Goal: Ask a question: Seek information or help from site administrators or community

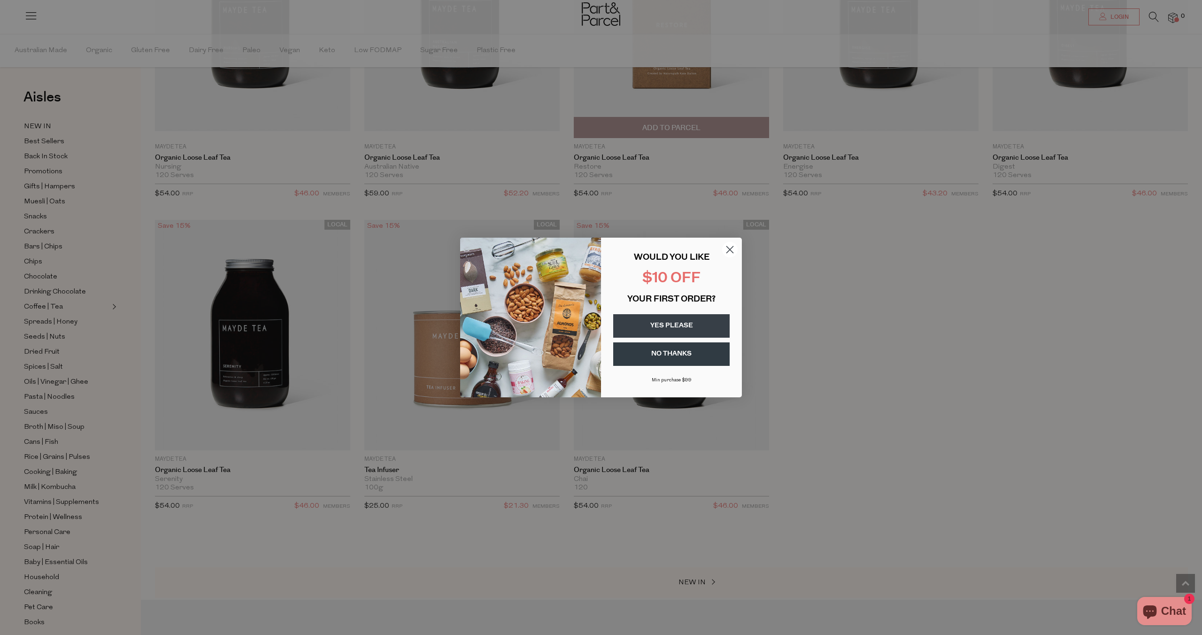
scroll to position [1313, 0]
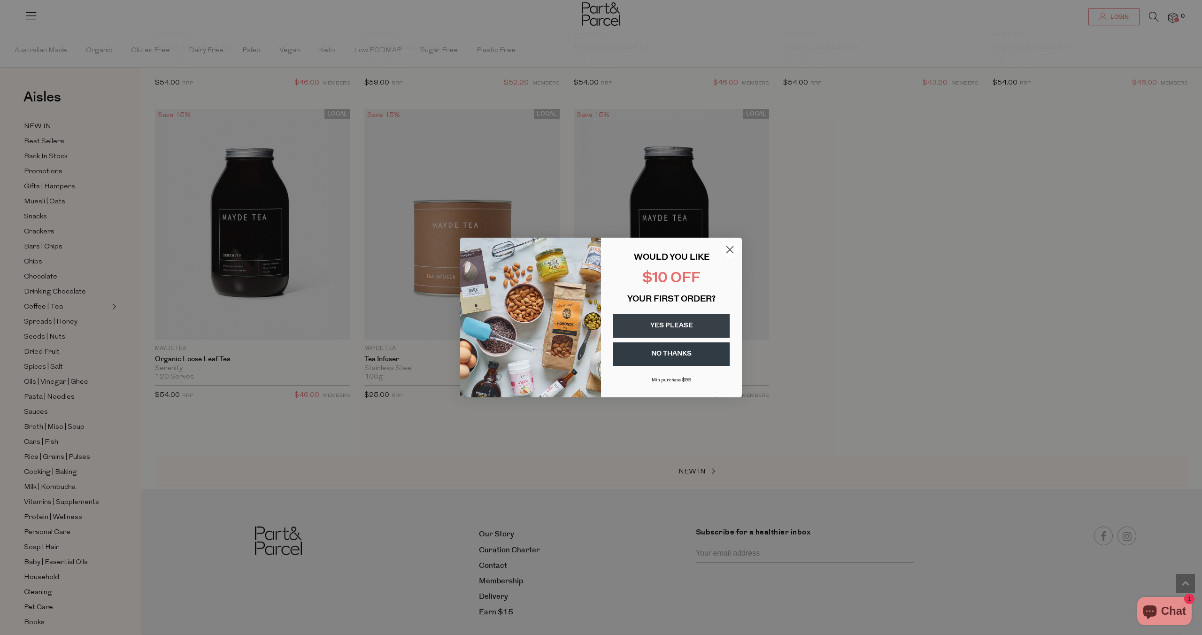
click at [722, 247] on circle "Close dialog" at bounding box center [729, 249] width 15 height 15
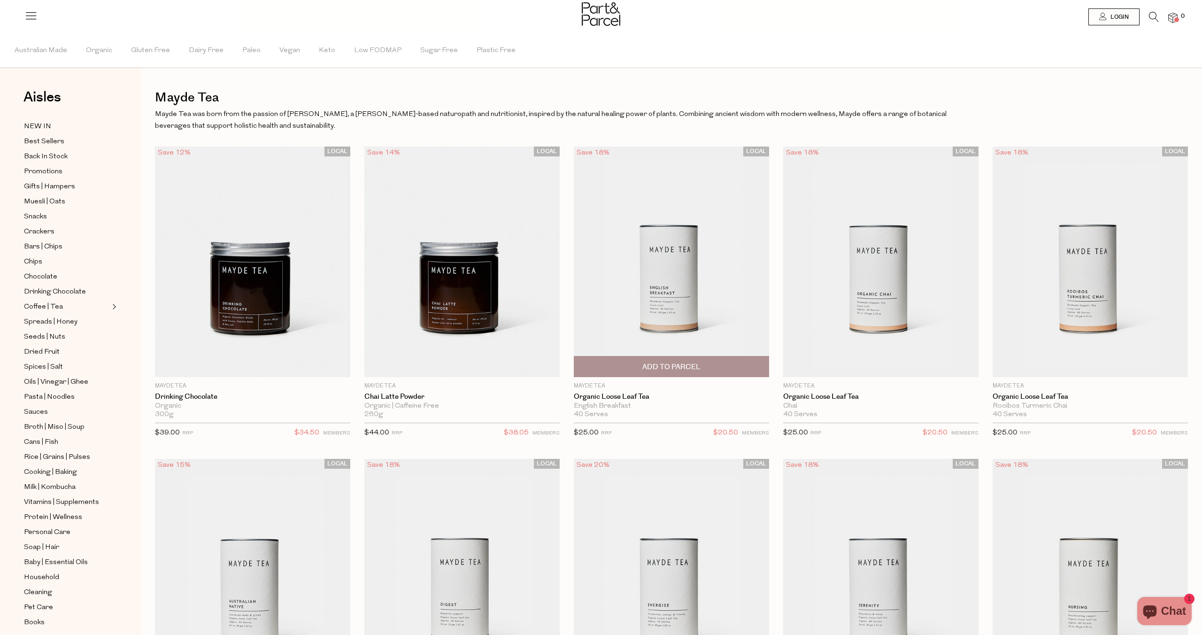
scroll to position [0, 0]
click at [104, 51] on span "Organic" at bounding box center [99, 50] width 26 height 33
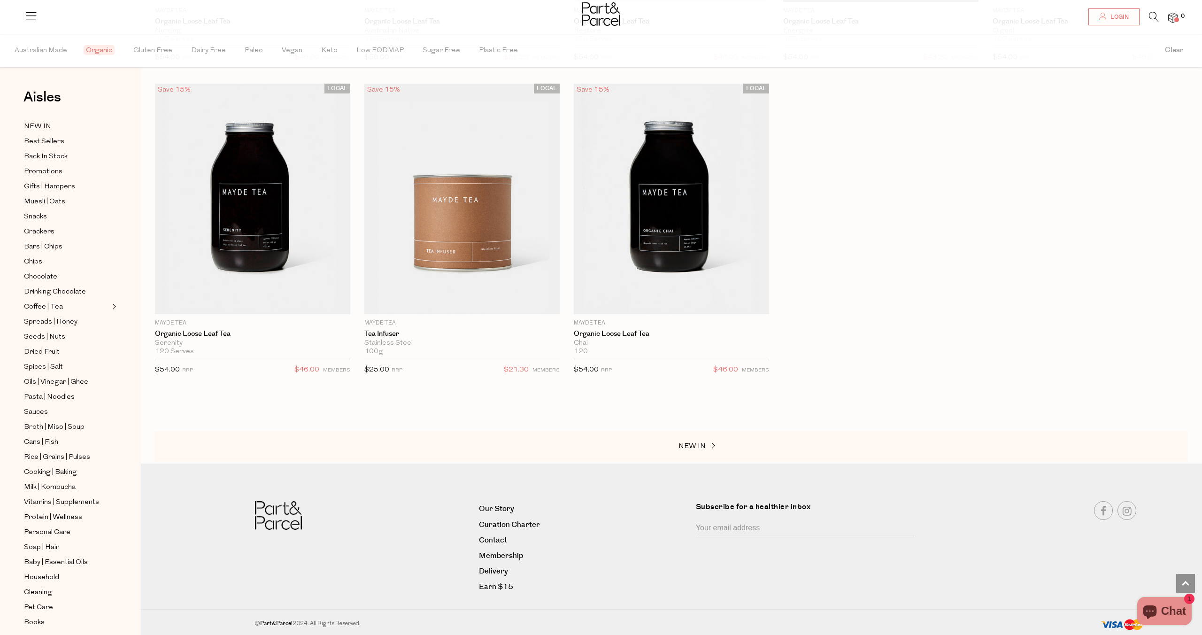
scroll to position [1338, 0]
click at [377, 333] on link "Tea Infuser" at bounding box center [461, 334] width 195 height 8
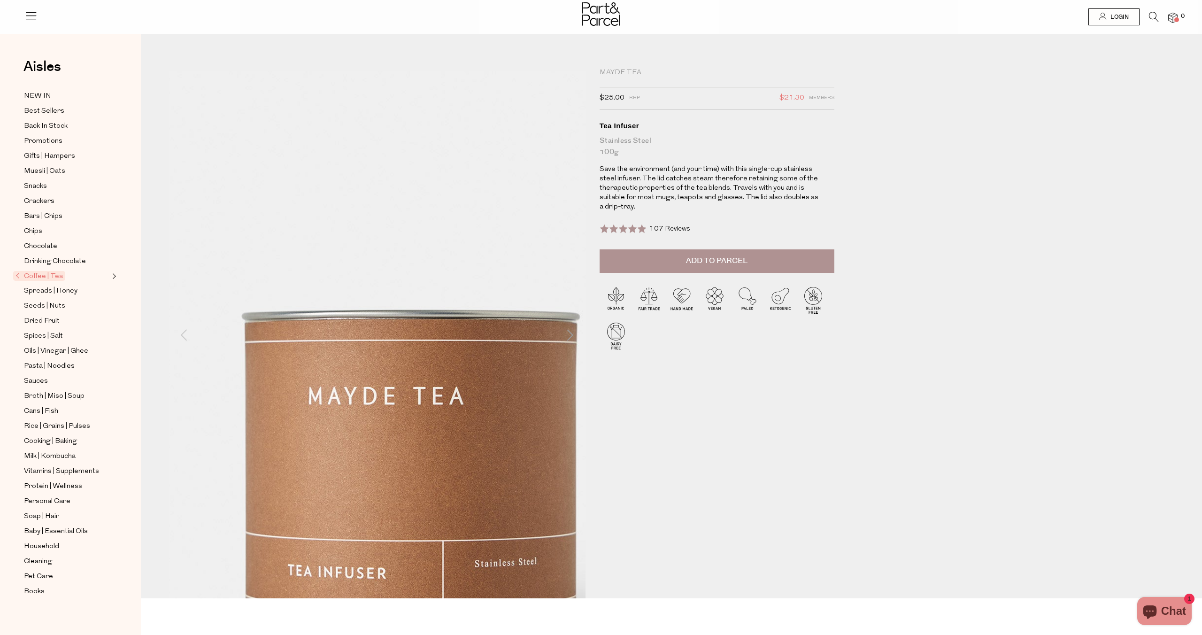
click at [324, 217] on img at bounding box center [409, 393] width 666 height 786
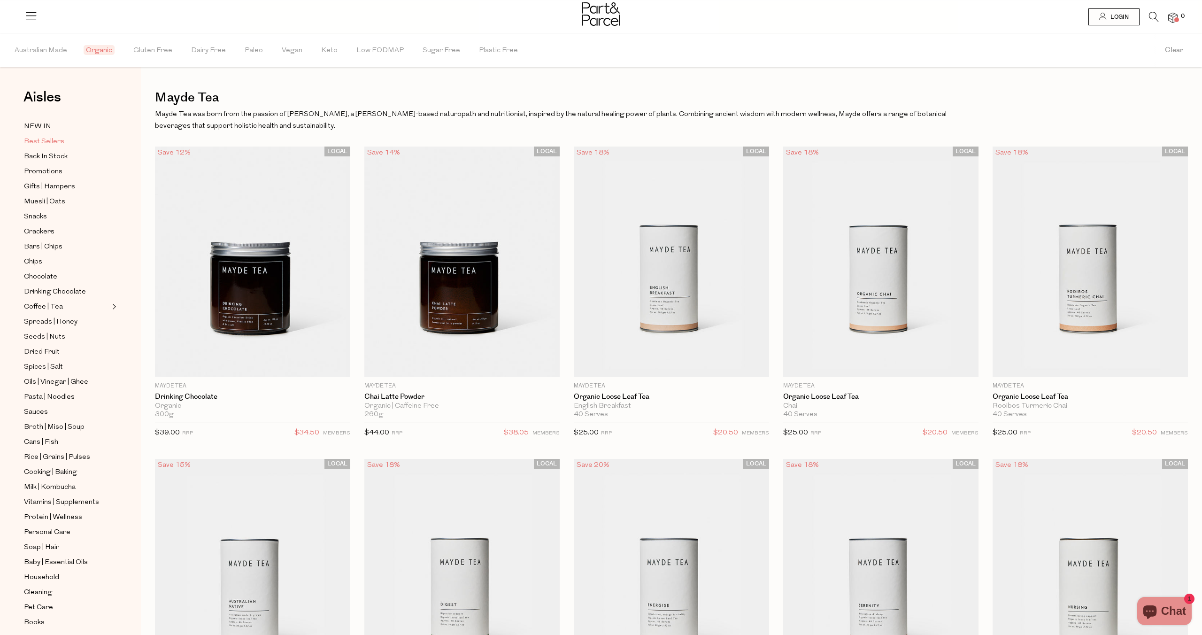
click at [50, 143] on span "Best Sellers" at bounding box center [44, 141] width 40 height 11
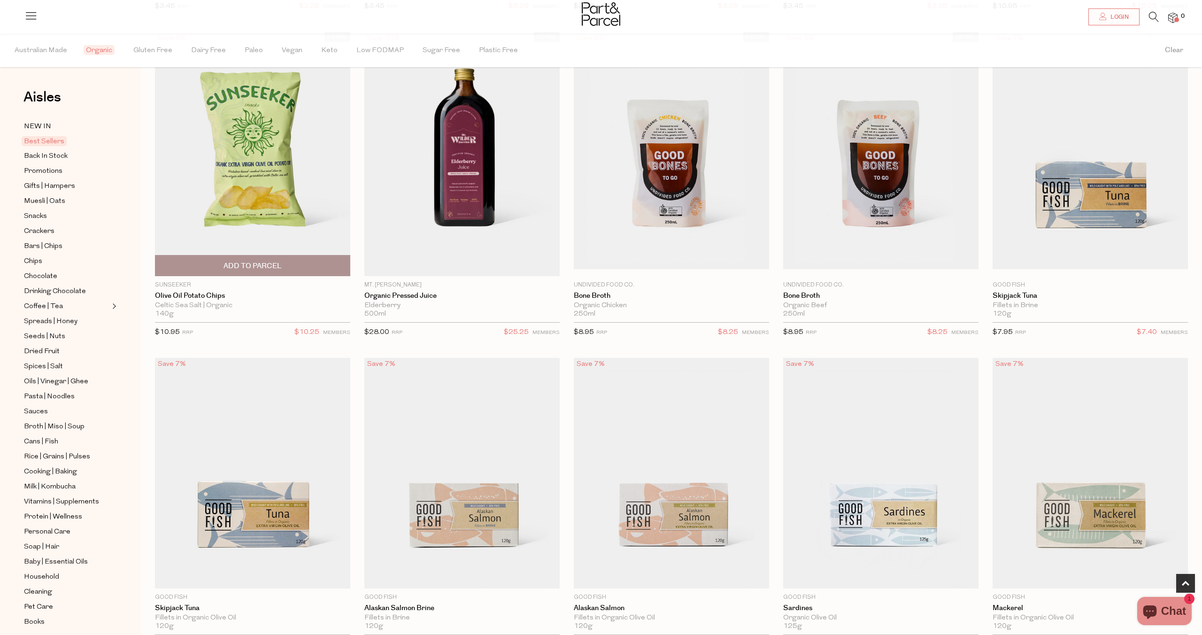
scroll to position [419, 0]
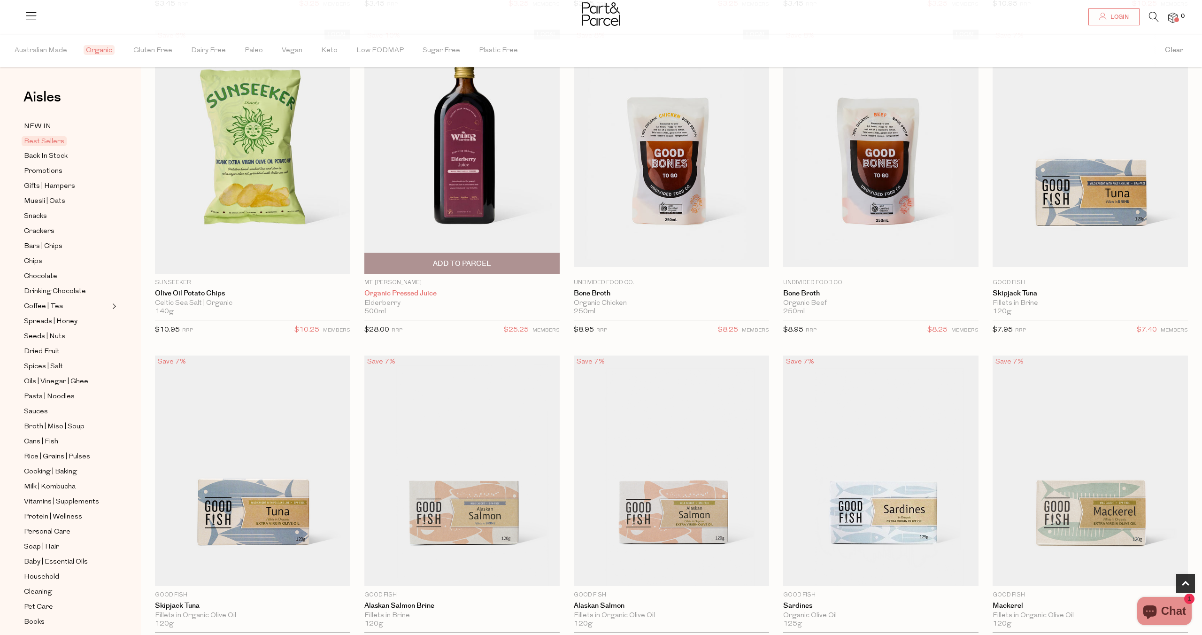
click at [403, 295] on link "Organic Pressed Juice" at bounding box center [461, 293] width 195 height 8
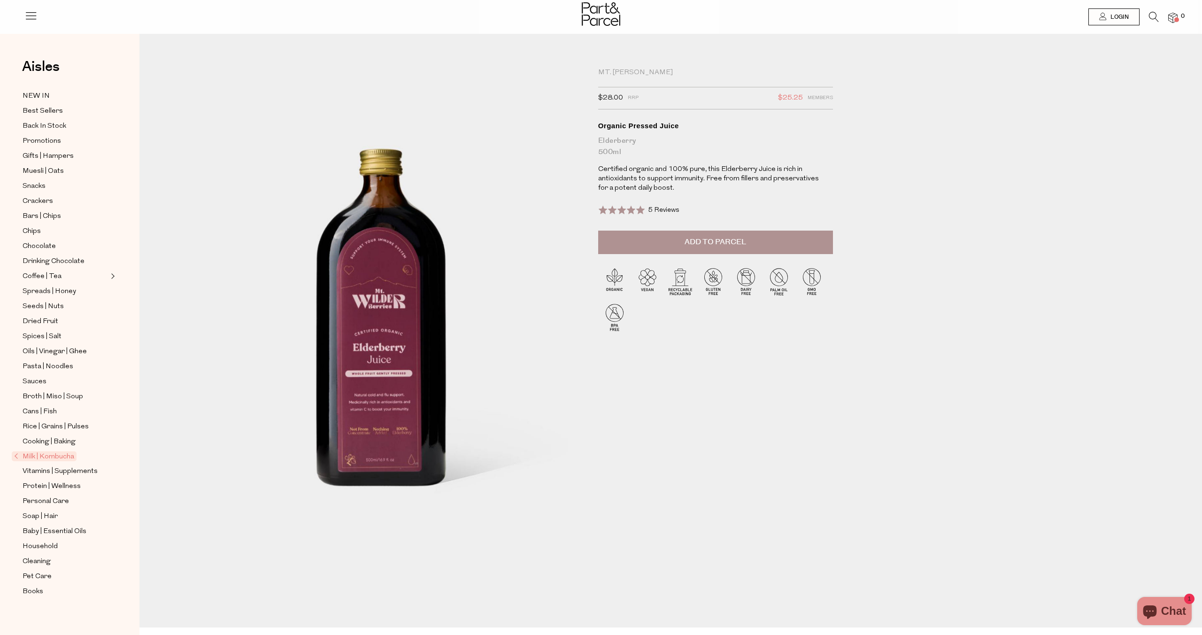
scroll to position [0, 1]
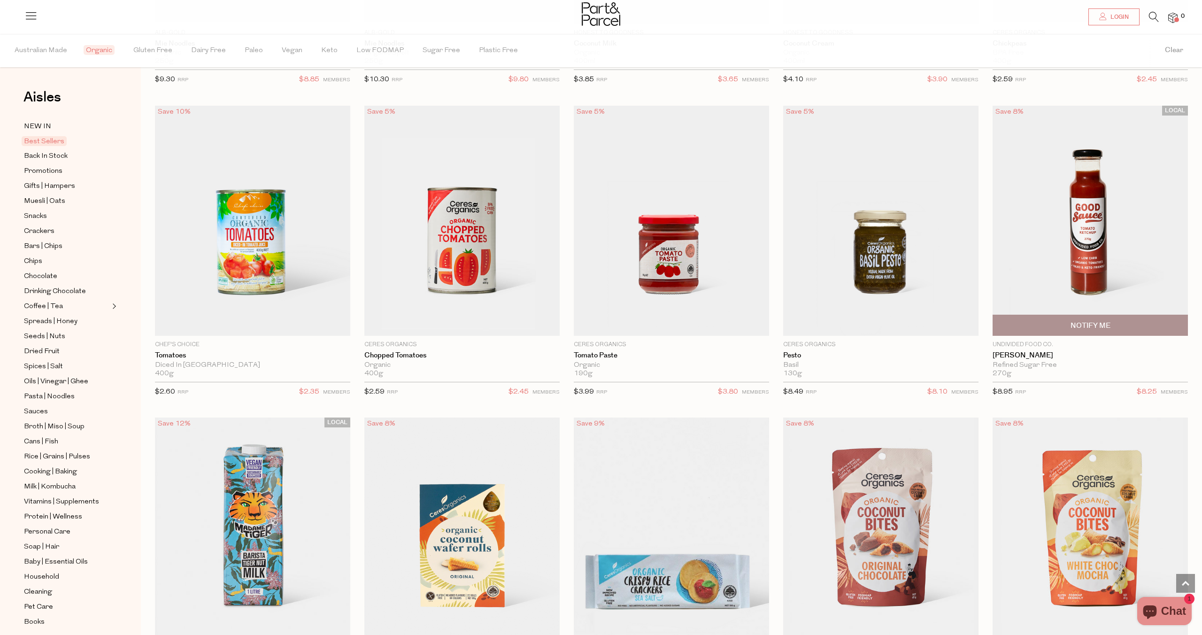
scroll to position [1297, 0]
click at [1029, 352] on link "[PERSON_NAME]" at bounding box center [1089, 354] width 195 height 8
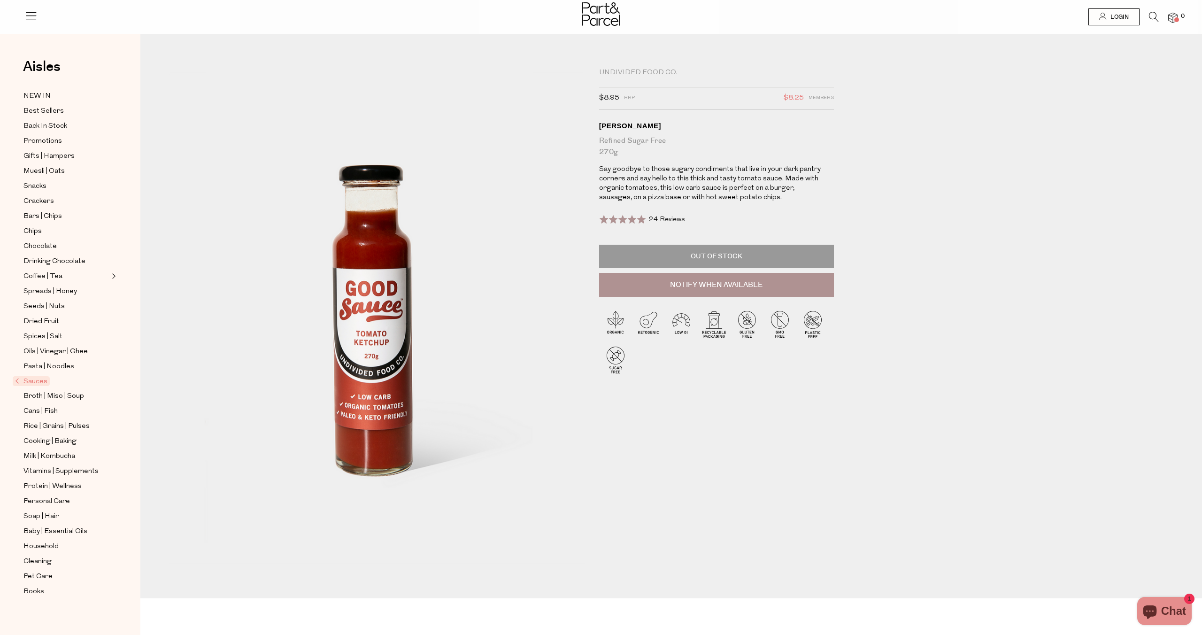
scroll to position [0, 0]
click at [1179, 18] on span "0" at bounding box center [1182, 16] width 8 height 8
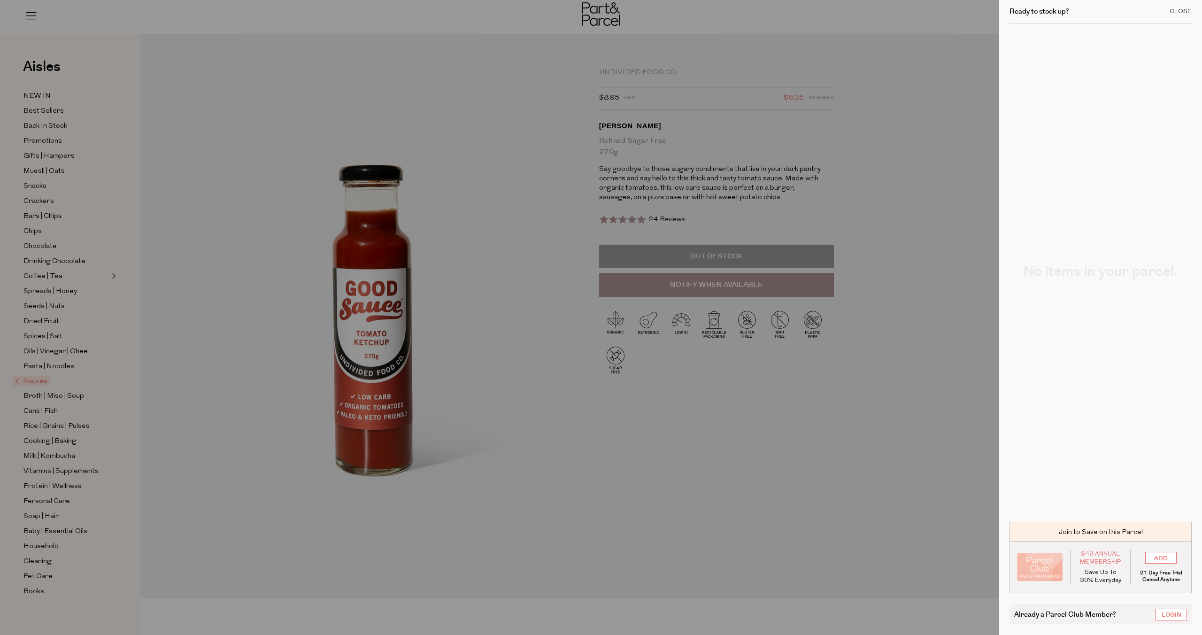
click at [1187, 10] on div "Close" at bounding box center [1180, 11] width 22 height 6
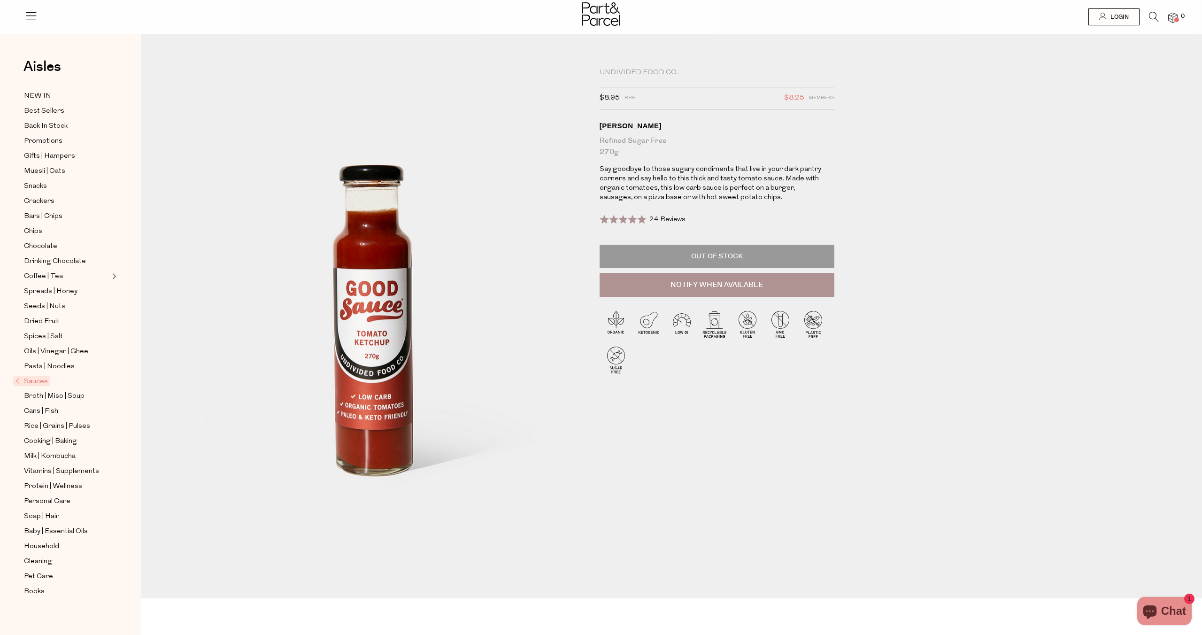
scroll to position [0, 0]
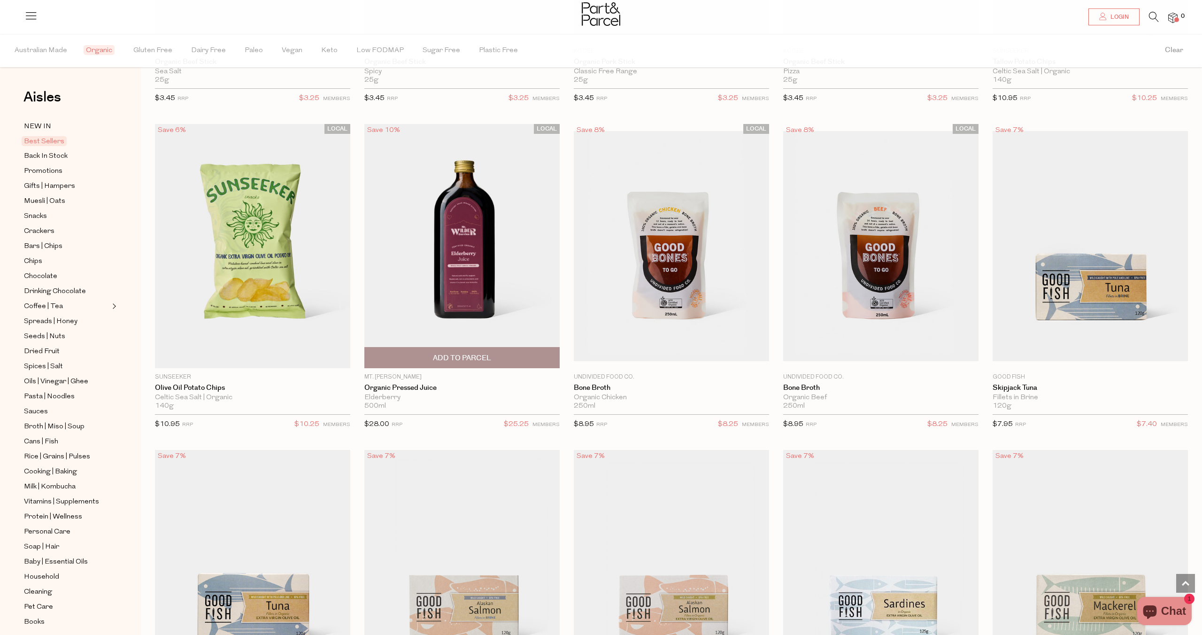
scroll to position [323, 0]
click at [497, 272] on img at bounding box center [461, 247] width 195 height 244
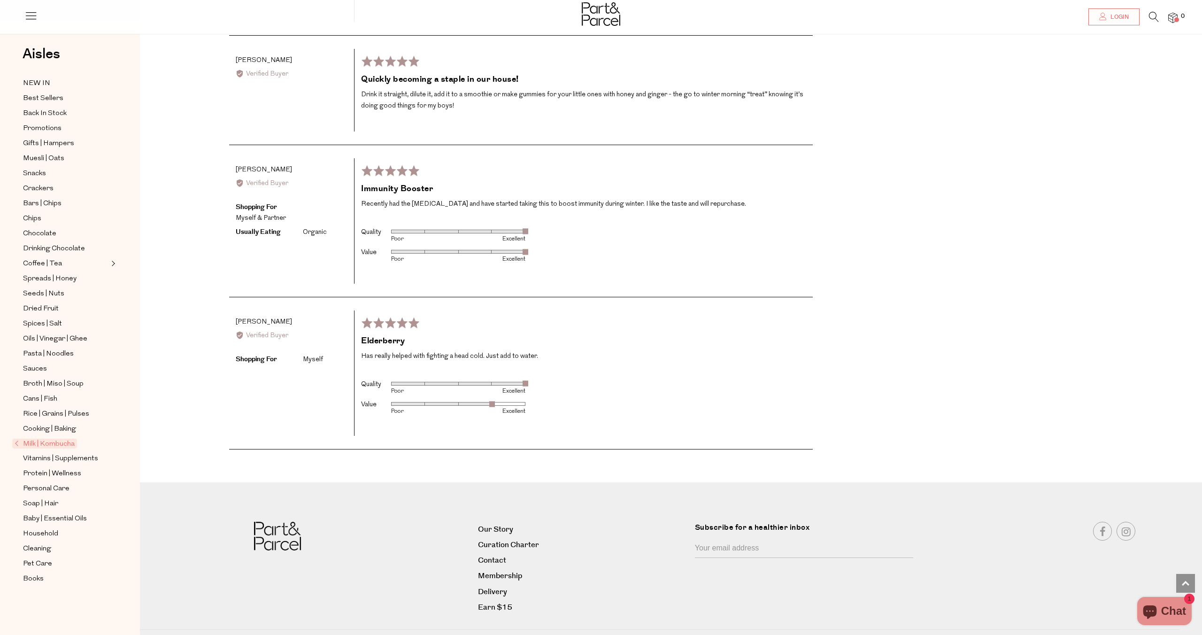
scroll to position [1945, 1]
click at [496, 586] on link "Delivery" at bounding box center [583, 592] width 210 height 13
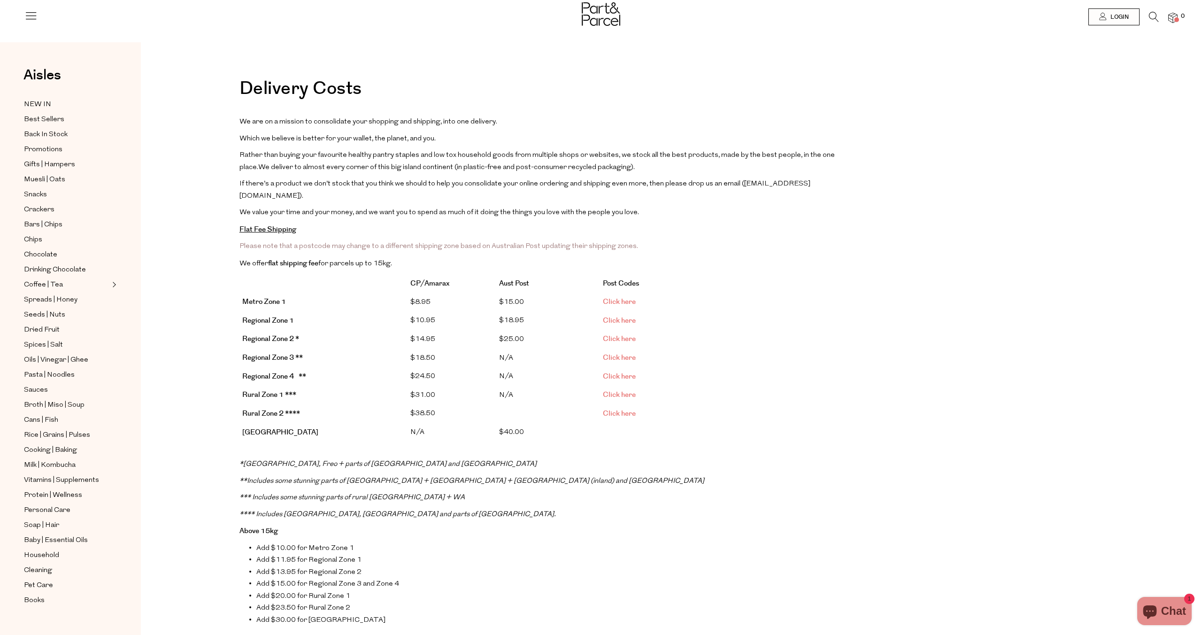
click at [628, 297] on link "Click here" at bounding box center [619, 302] width 33 height 10
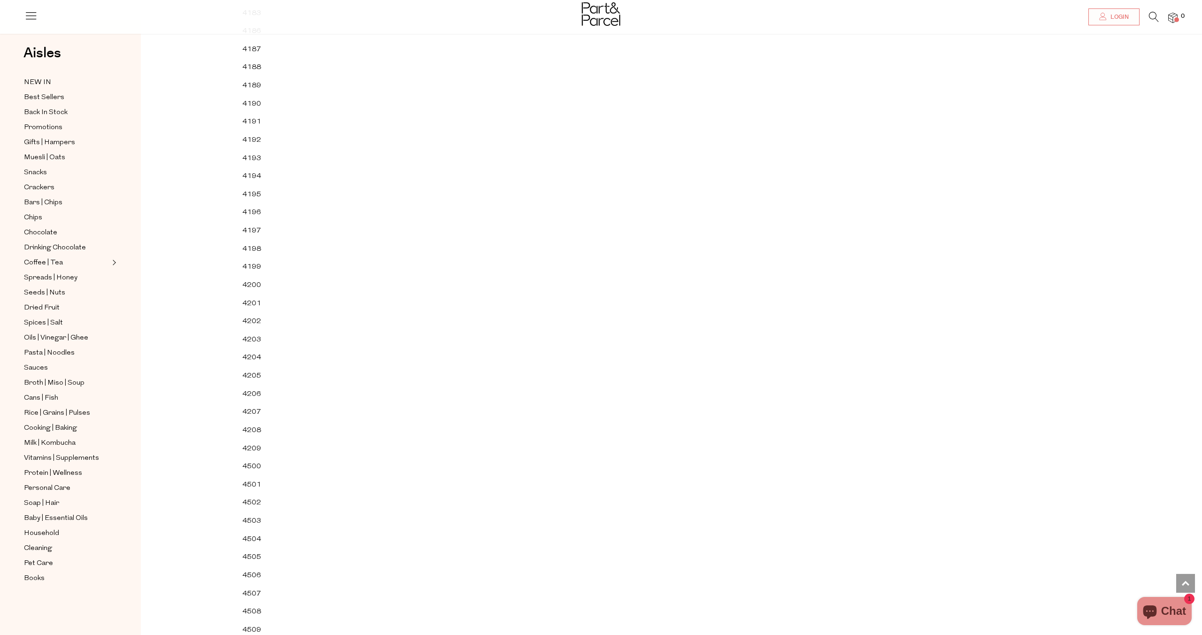
scroll to position [29747, 0]
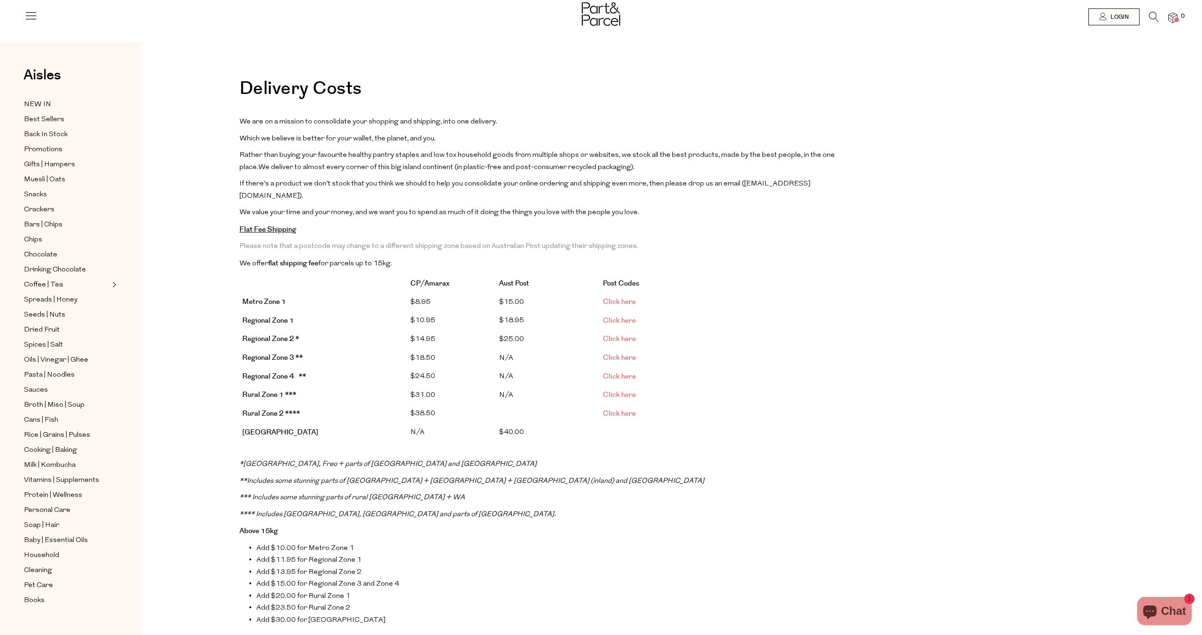
click at [1179, 607] on span "Chat" at bounding box center [1173, 611] width 25 height 14
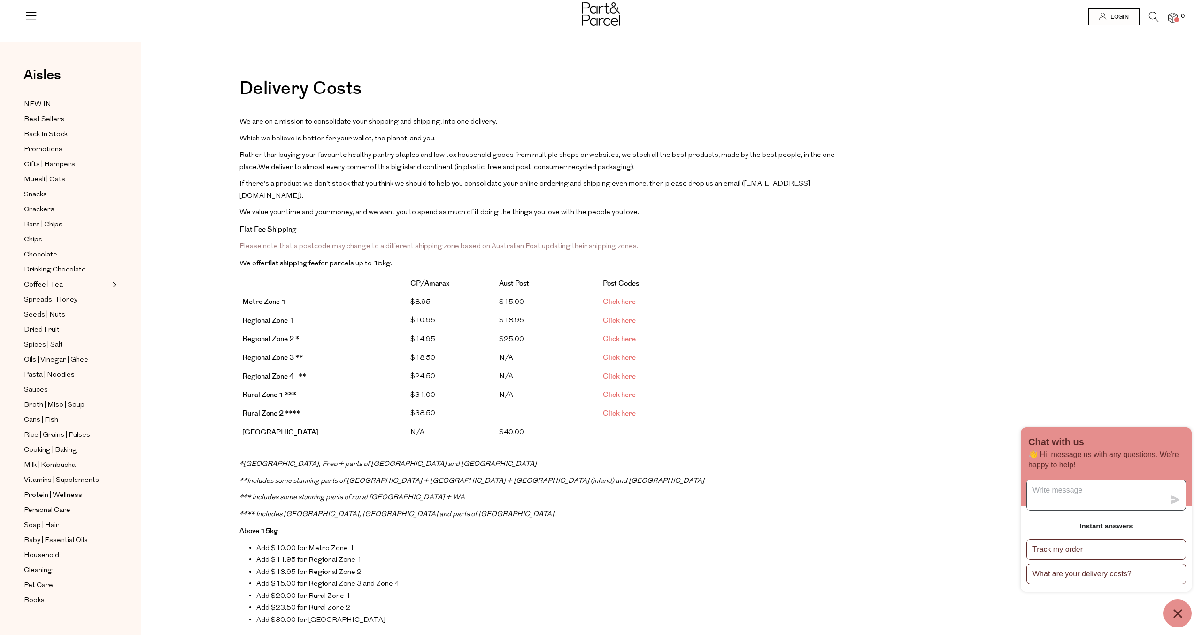
click at [1053, 498] on textarea "Message us" at bounding box center [1095, 495] width 138 height 30
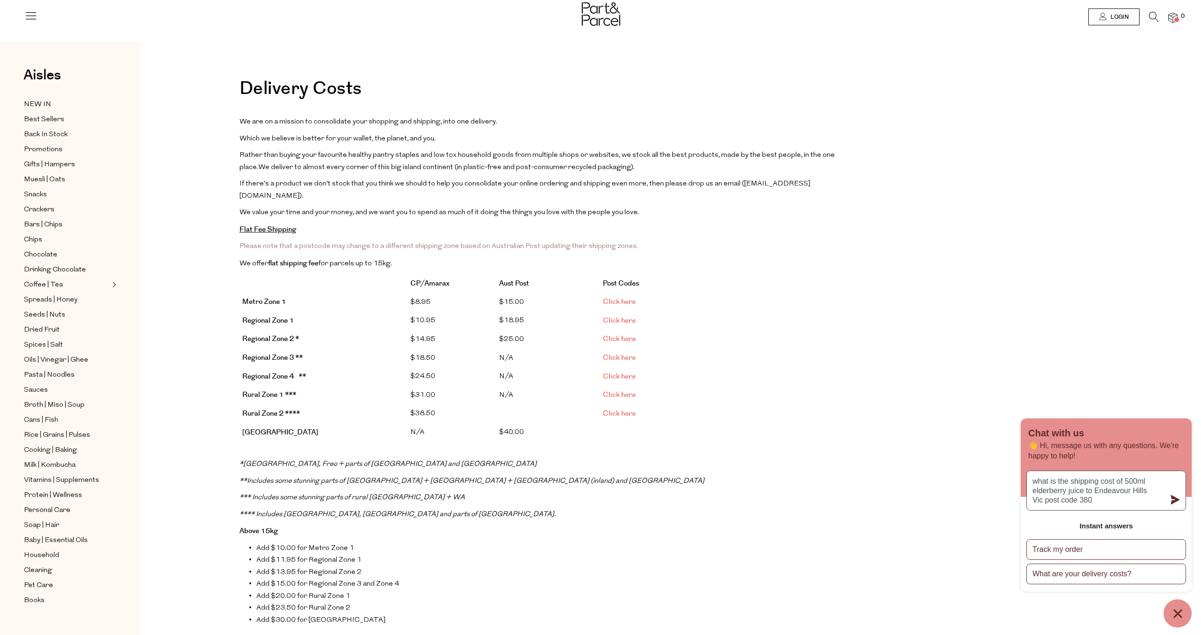
type textarea "what is the shipping cost of 500ml elderberry juice to Endeavour Hills Vic post…"
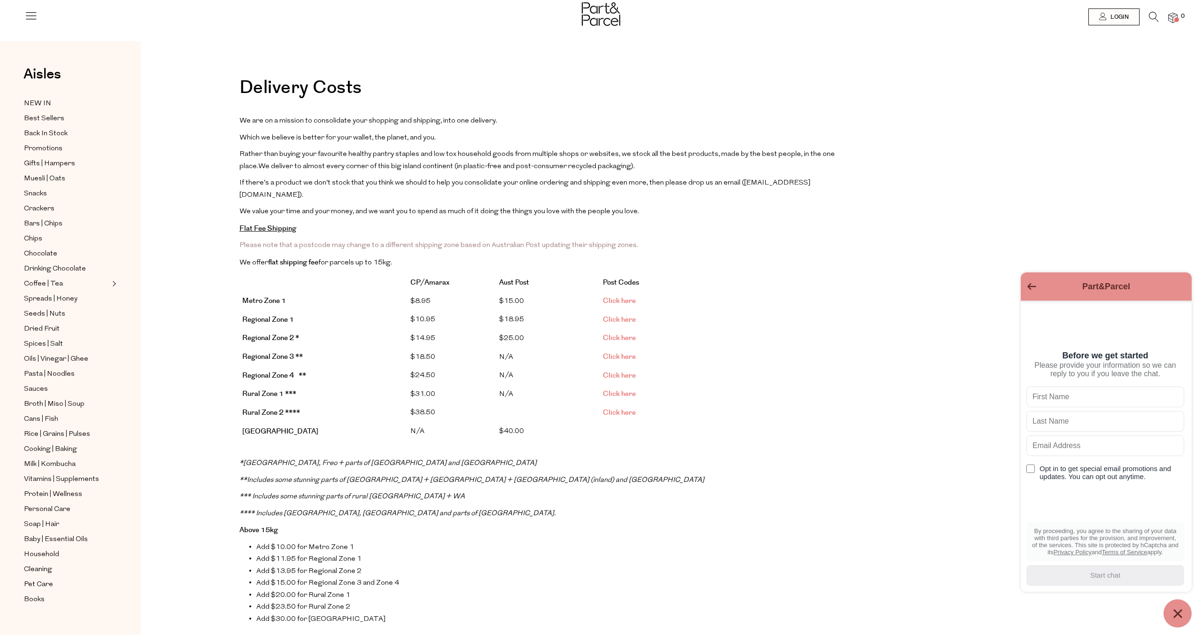
scroll to position [0, 0]
type input "Mick"
click at [1065, 424] on input "text" at bounding box center [1105, 421] width 158 height 21
type input "V"
click at [1040, 448] on input "text" at bounding box center [1105, 445] width 158 height 21
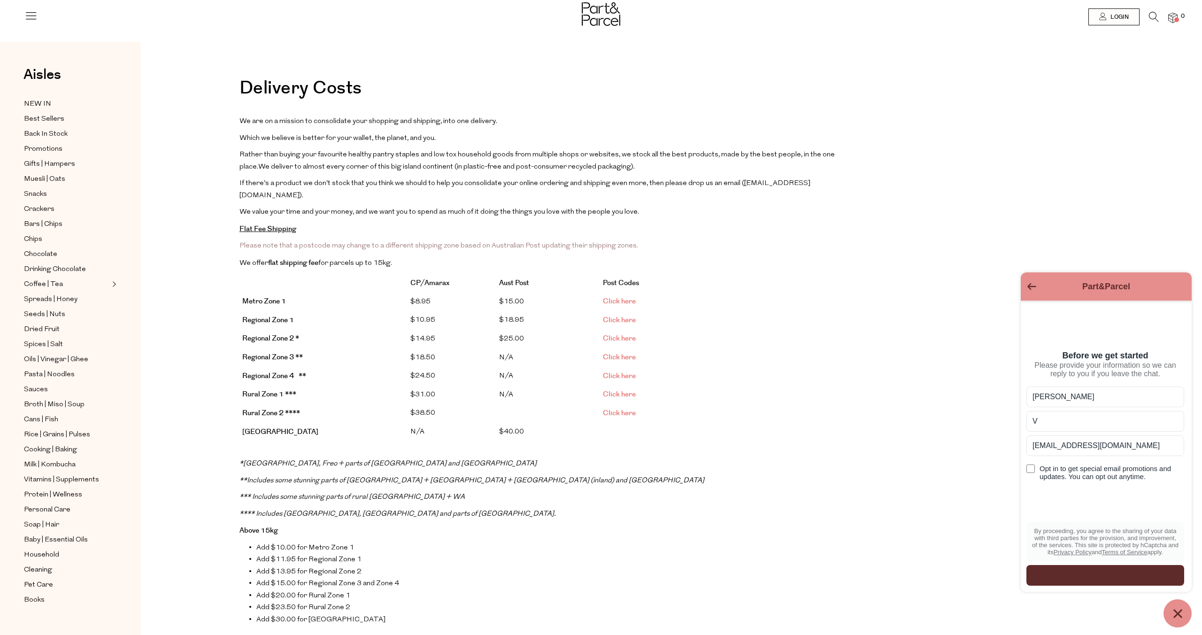
type input "smv2802@icloud.com"
click at [1029, 468] on input "Opt in to get special email promotions and updates. You can opt out anytime." at bounding box center [1030, 468] width 8 height 8
checkbox input "true"
click at [1091, 548] on link "Privacy Policy" at bounding box center [1072, 551] width 38 height 7
click at [1119, 573] on div "Start chat" at bounding box center [1105, 575] width 146 height 10
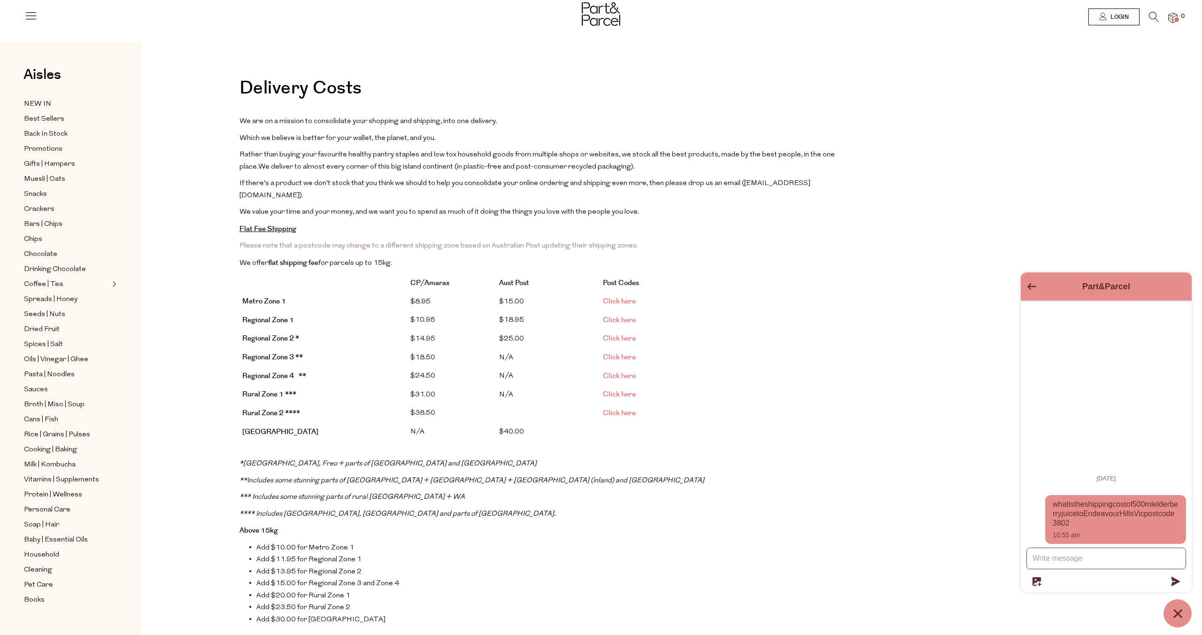
click at [1102, 560] on textarea "Message us" at bounding box center [1105, 558] width 159 height 21
drag, startPoint x: 1125, startPoint y: 523, endPoint x: 1082, endPoint y: 495, distance: 51.2
click at [1082, 499] on span "what is the shipping cost of 500ml elderberry juice to Endeavour Hills Vic post…" at bounding box center [1115, 513] width 126 height 28
click at [1050, 558] on textarea "Message us" at bounding box center [1105, 558] width 159 height 21
paste textarea "what is the shipping cost of 500ml elderberry juice to Endeavour Hills Vic post…"
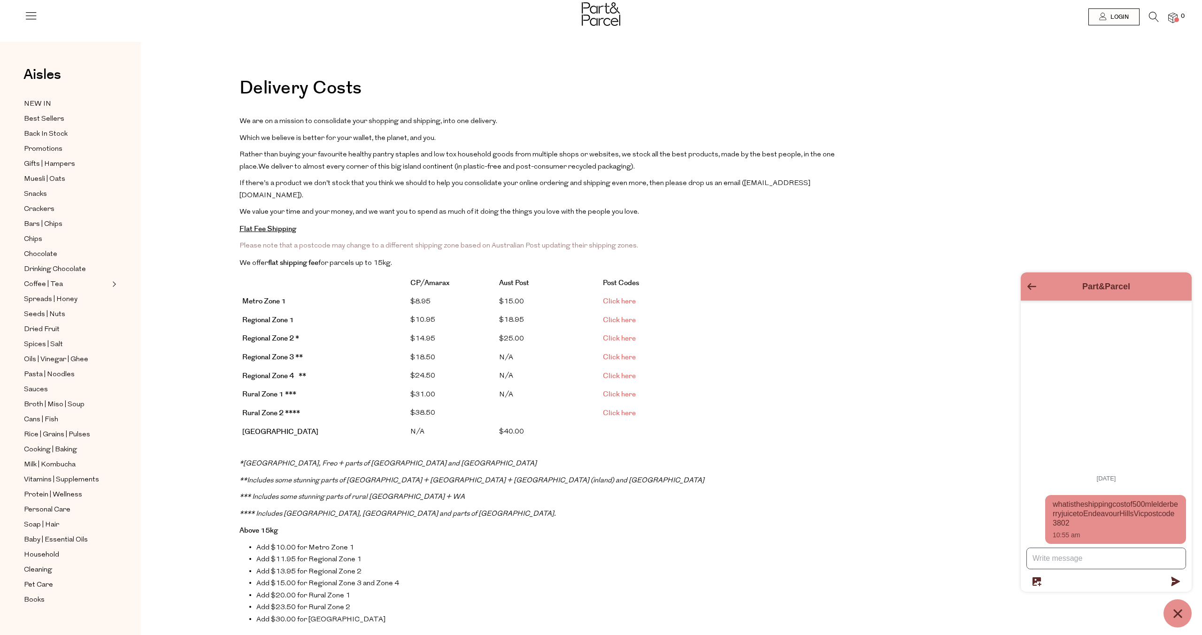
type textarea "what is the shipping cost of 500ml elderberry juice to Endeavour Hills Vic post…"
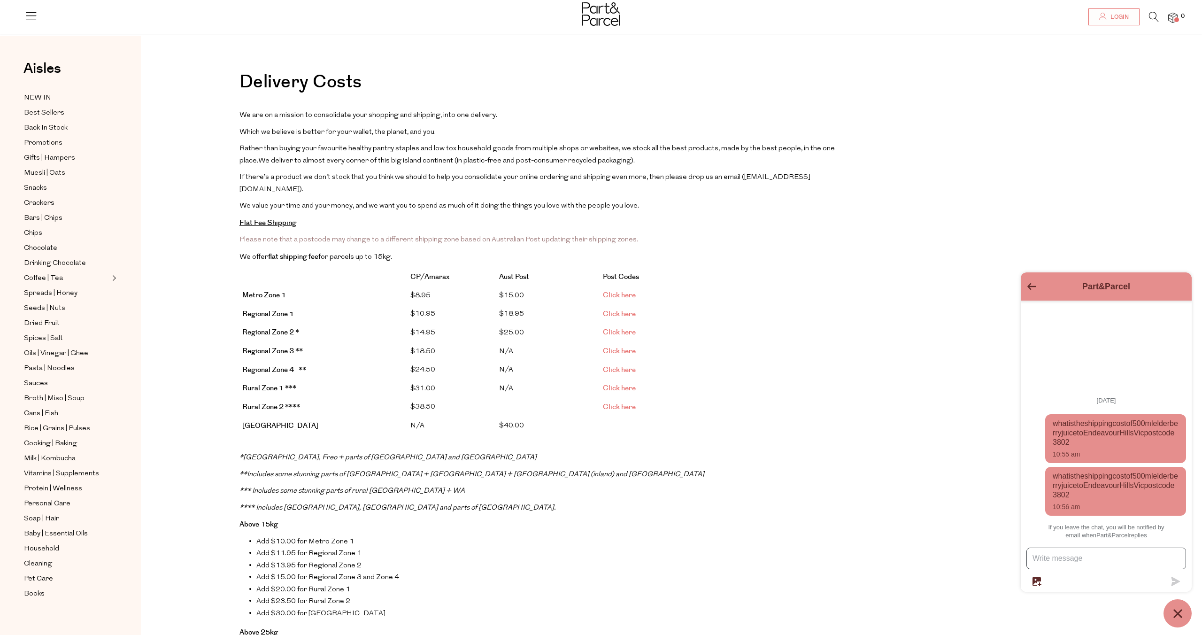
scroll to position [8, 0]
click at [624, 289] on link "Click here" at bounding box center [619, 294] width 33 height 10
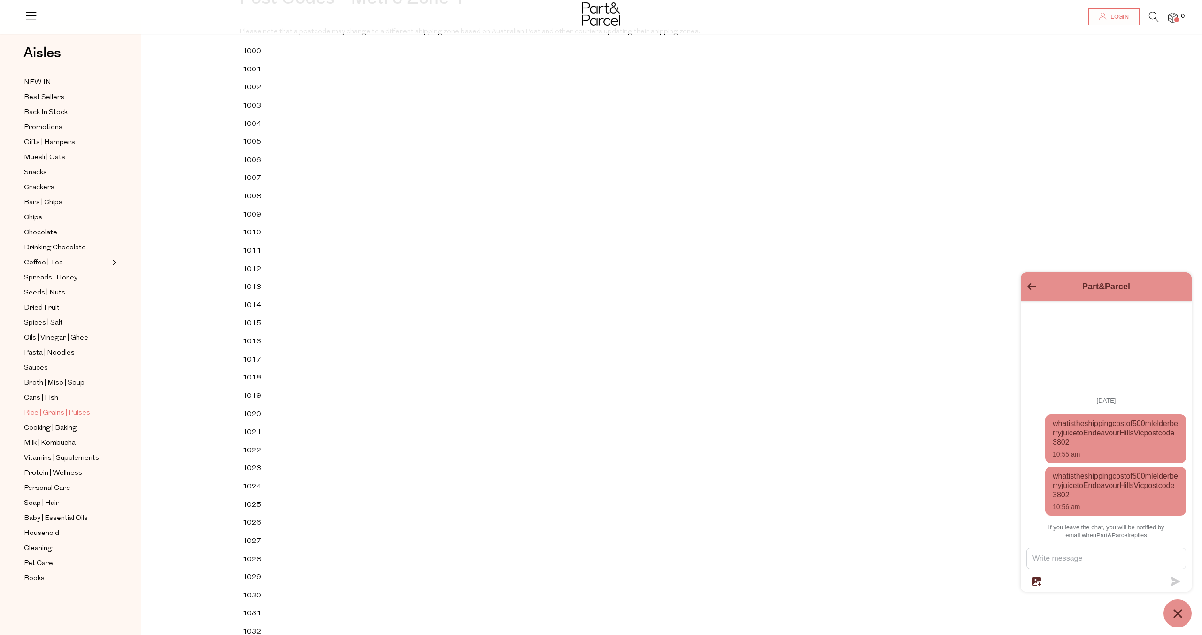
scroll to position [90, 0]
click at [60, 410] on span "Rice | Grains | Pulses" at bounding box center [57, 412] width 66 height 11
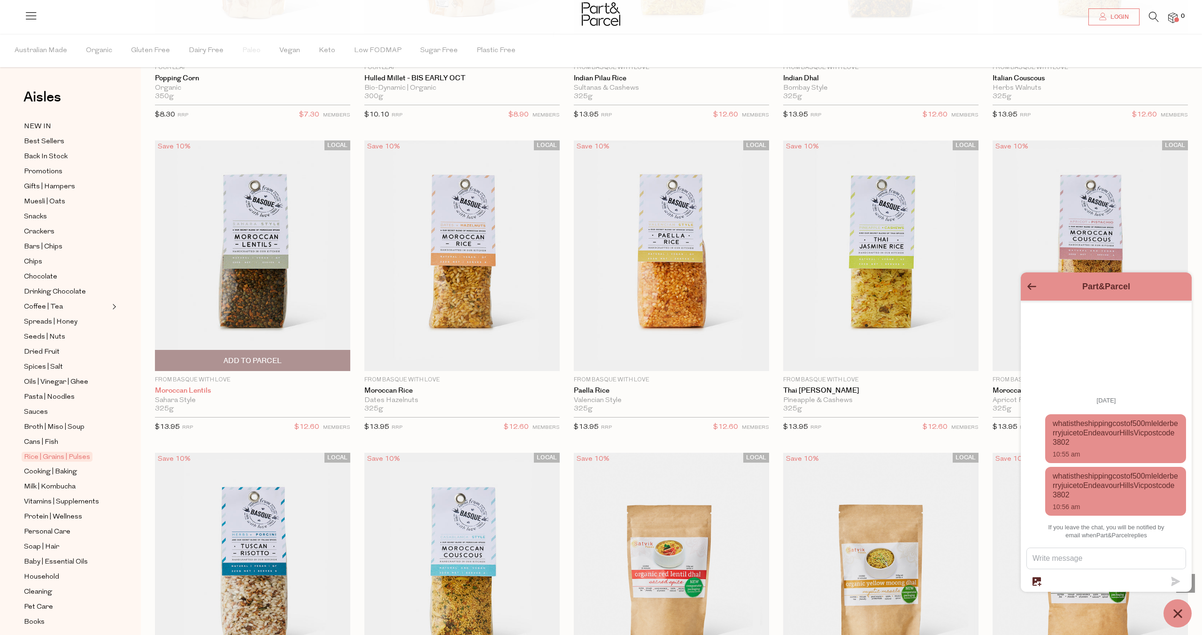
scroll to position [1558, 0]
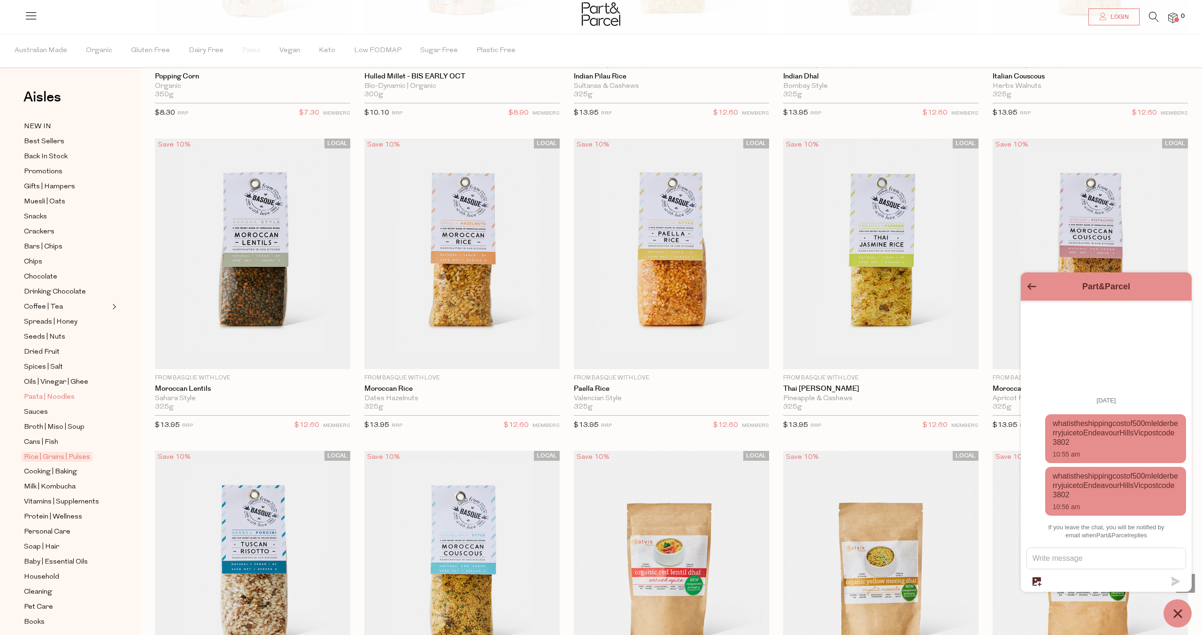
click at [40, 394] on span "Pasta | Noodles" at bounding box center [49, 396] width 51 height 11
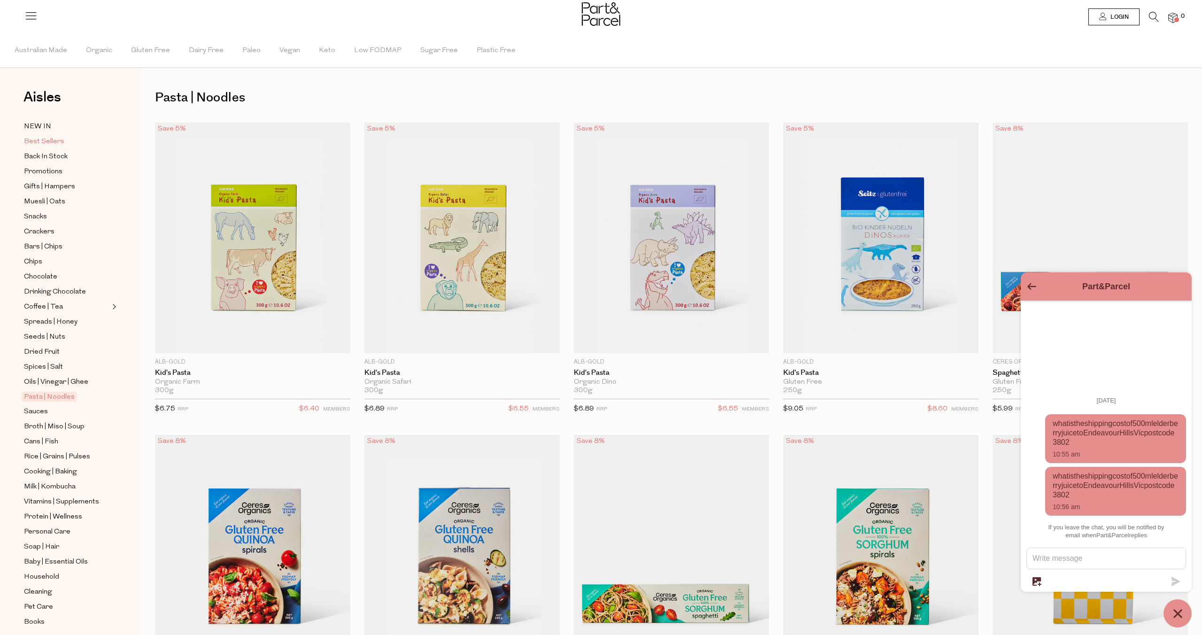
click at [30, 138] on span "Best Sellers" at bounding box center [44, 141] width 40 height 11
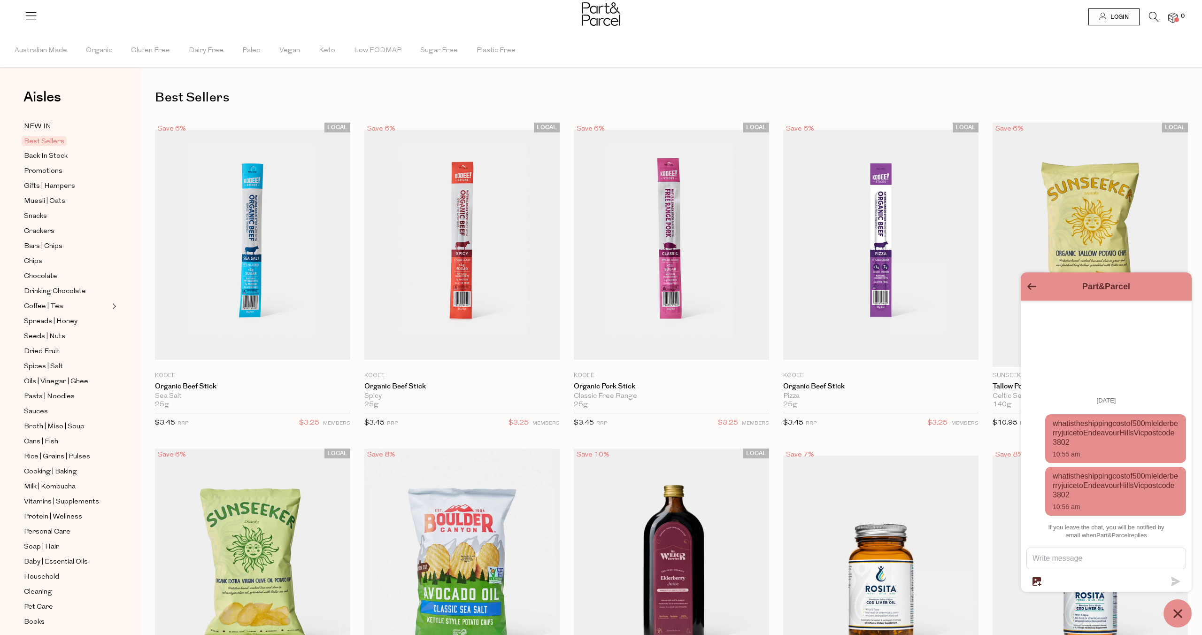
click at [643, 546] on img at bounding box center [671, 570] width 195 height 244
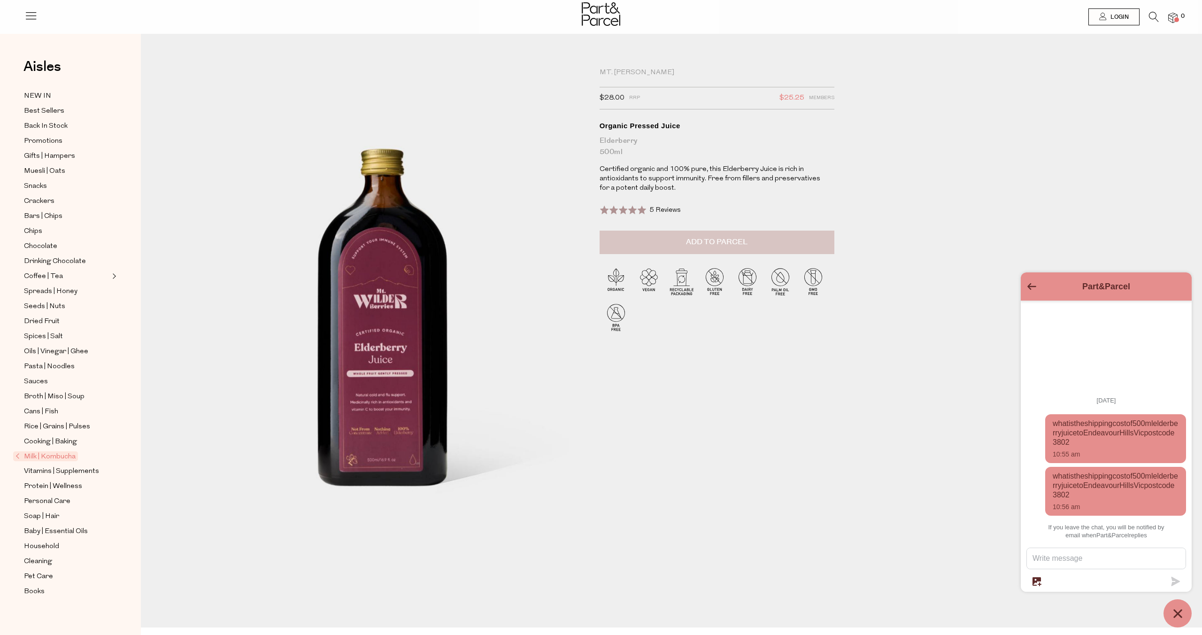
click at [711, 245] on span "Add to Parcel" at bounding box center [716, 242] width 61 height 11
click at [47, 559] on span "Cleaning" at bounding box center [38, 561] width 28 height 11
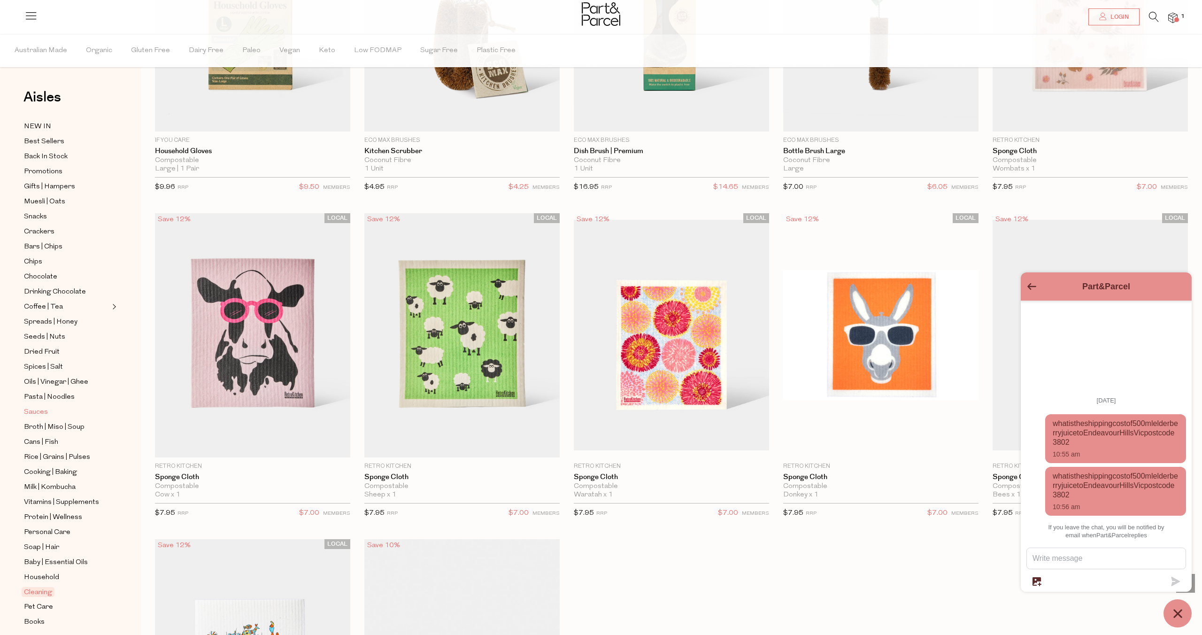
click at [37, 411] on span "Sauces" at bounding box center [36, 411] width 24 height 11
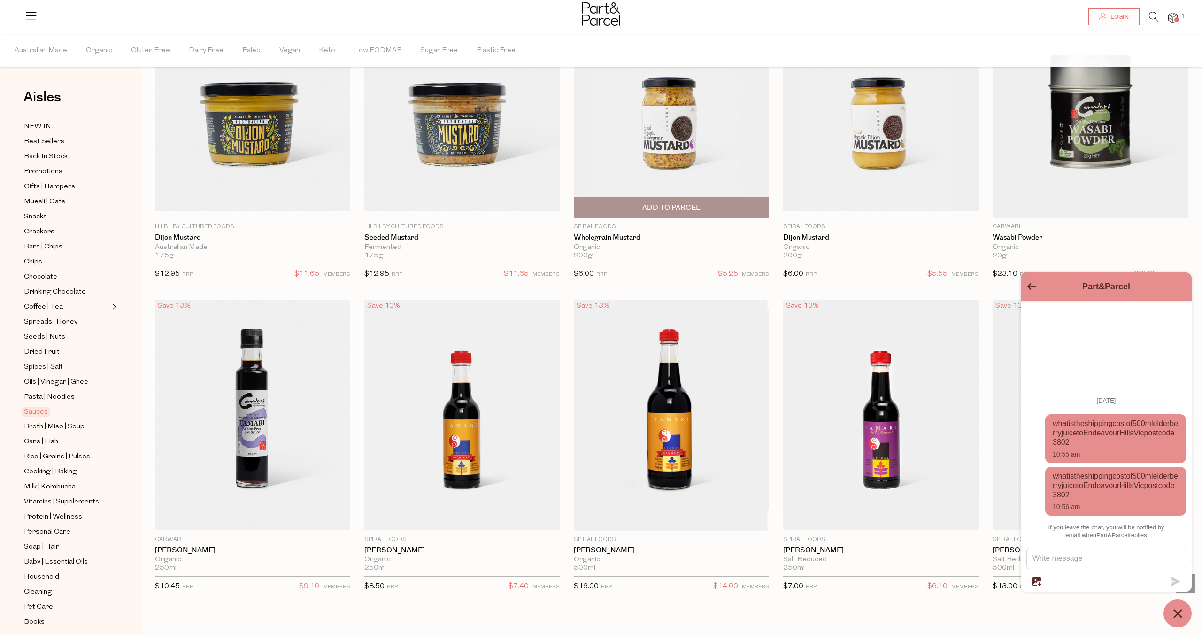
scroll to position [2674, 0]
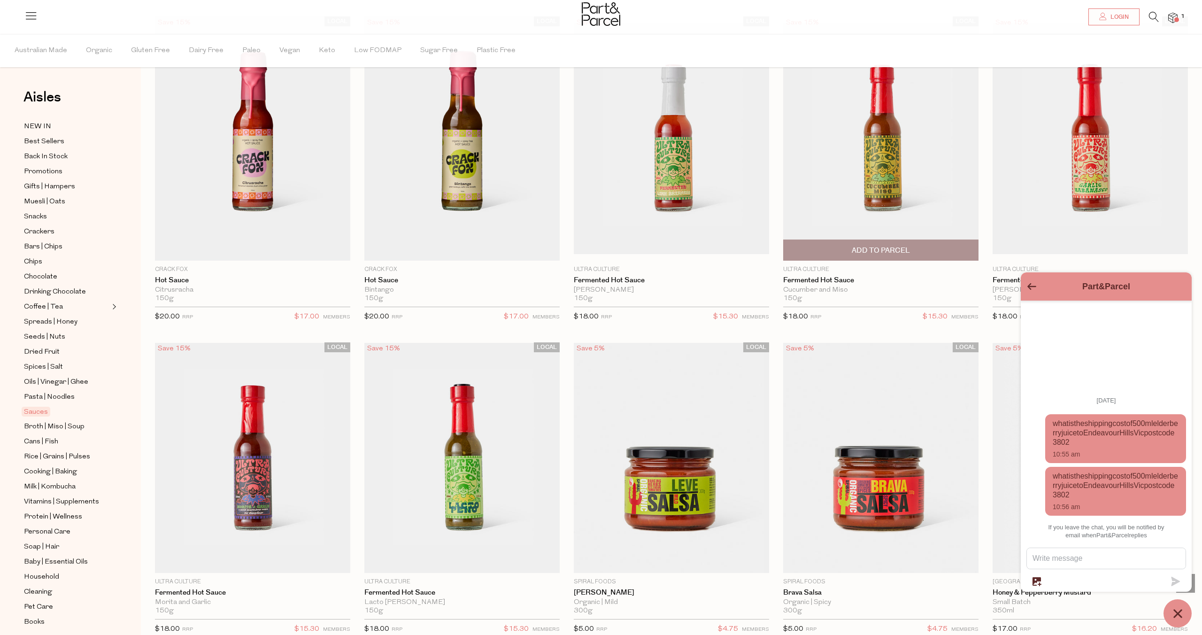
scroll to position [1991, 0]
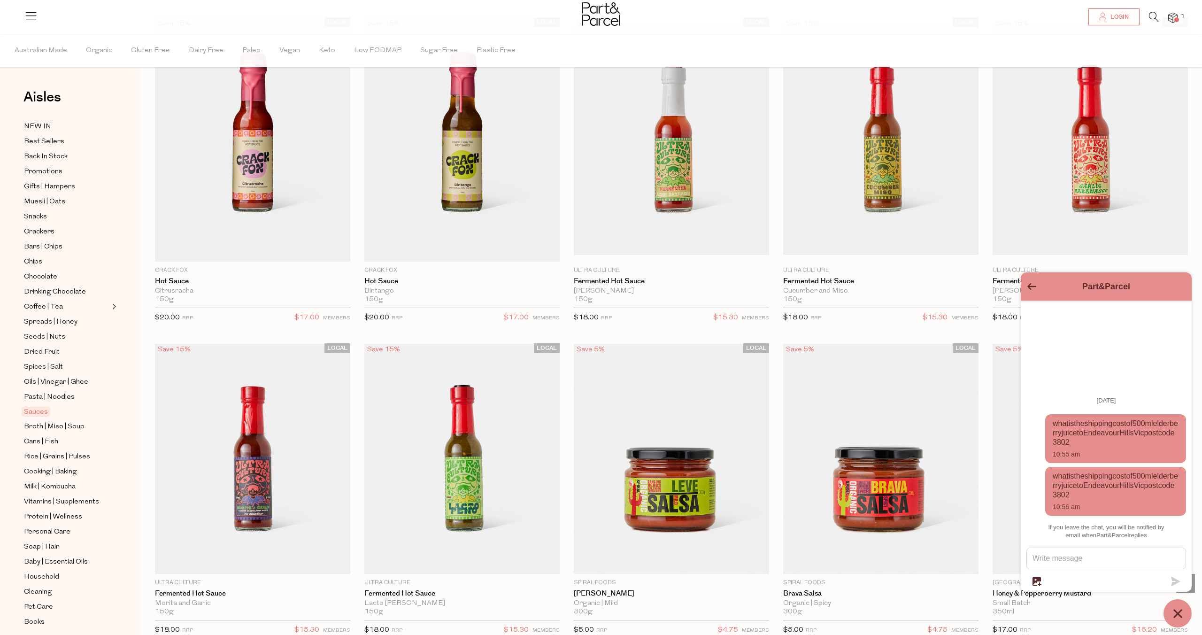
click at [1153, 16] on icon at bounding box center [1153, 17] width 10 height 10
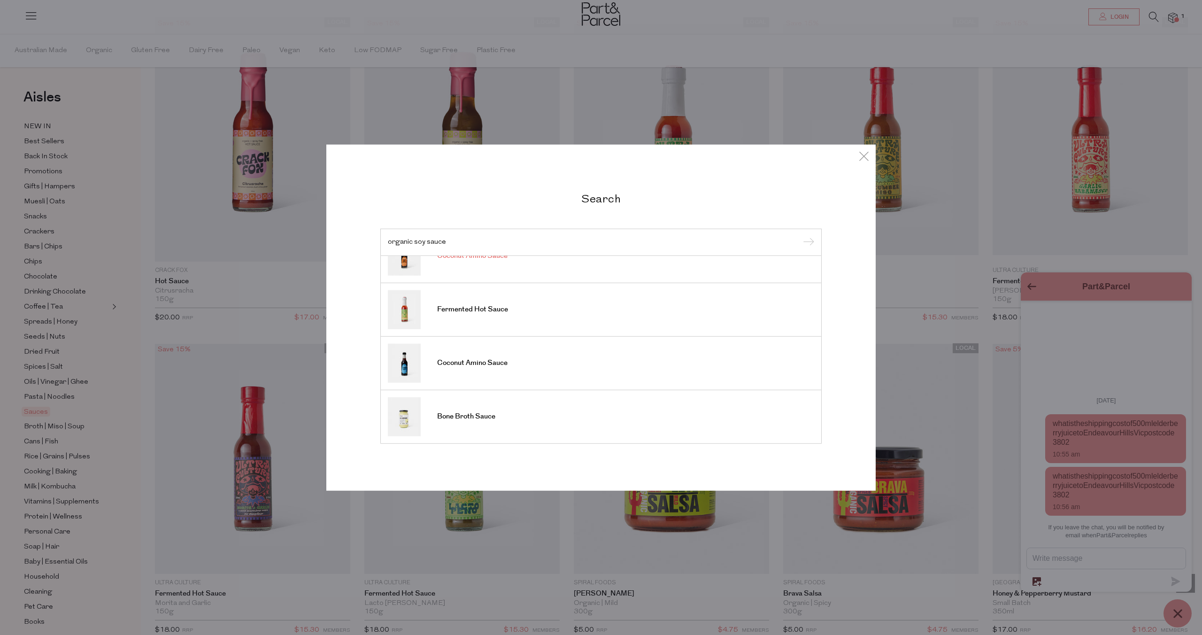
scroll to position [347, 0]
type input "organic soy sauce"
click at [503, 310] on span "Fermented Hot Sauce" at bounding box center [472, 309] width 71 height 9
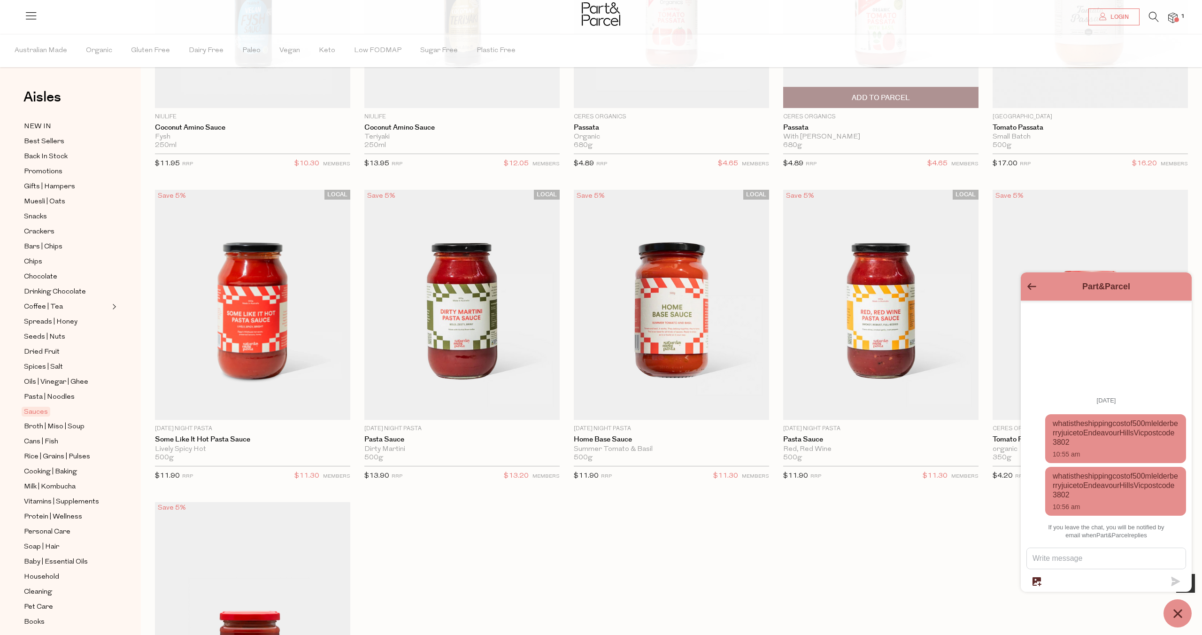
scroll to position [559, 0]
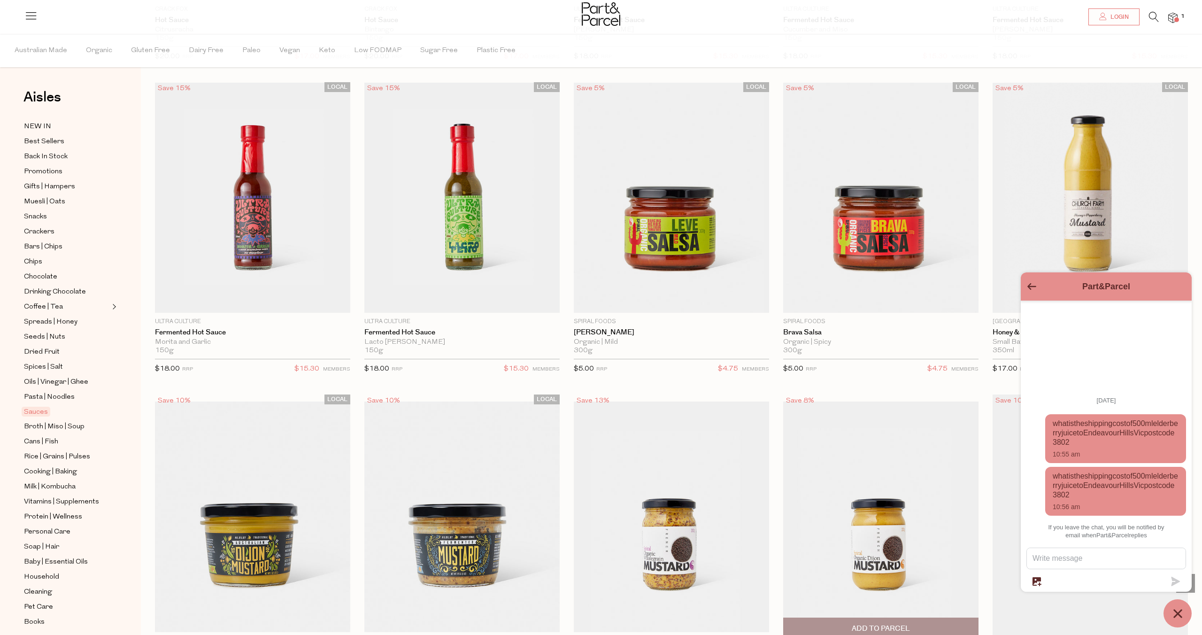
scroll to position [2253, 0]
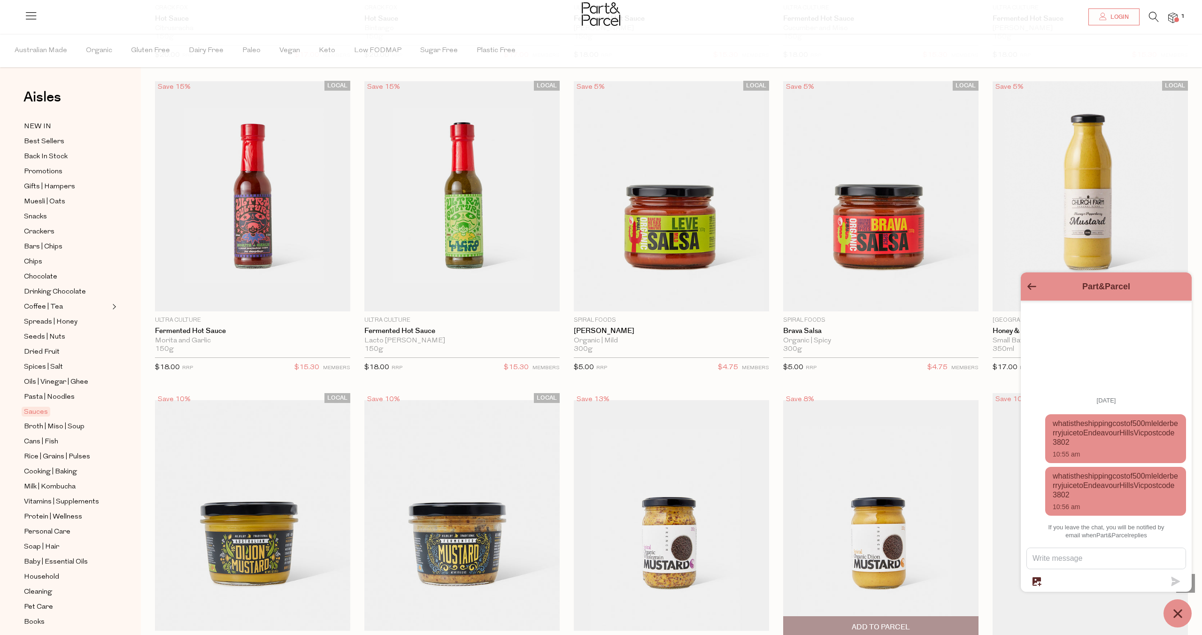
click at [895, 547] on img at bounding box center [880, 515] width 195 height 230
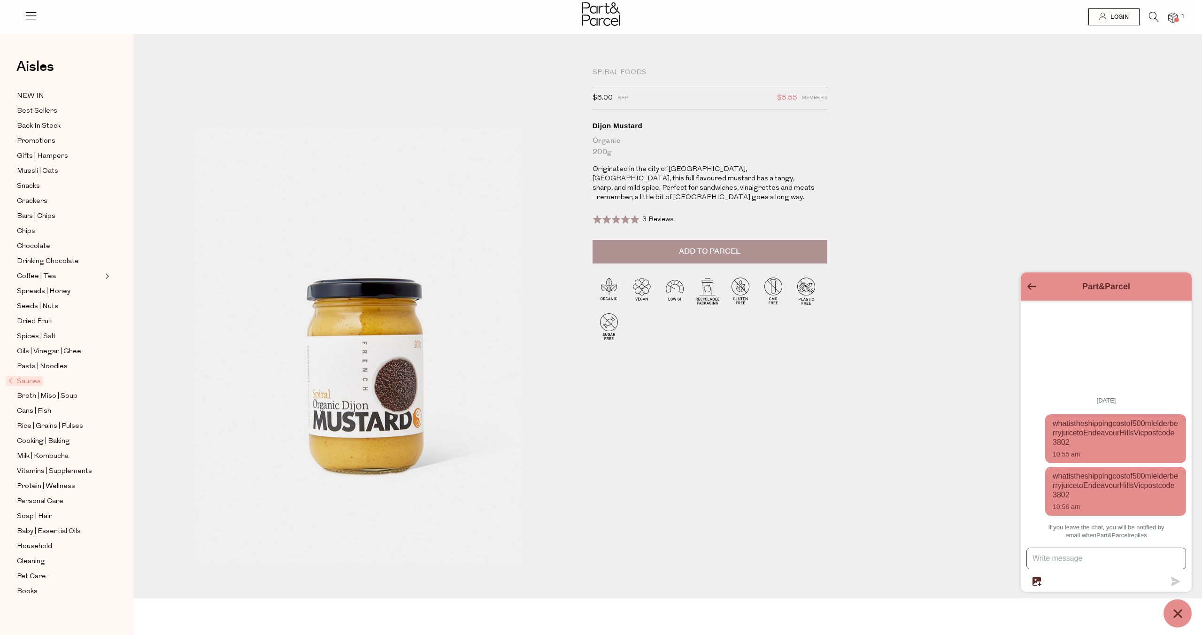
scroll to position [0, 7]
